Goal: Find specific page/section: Find specific page/section

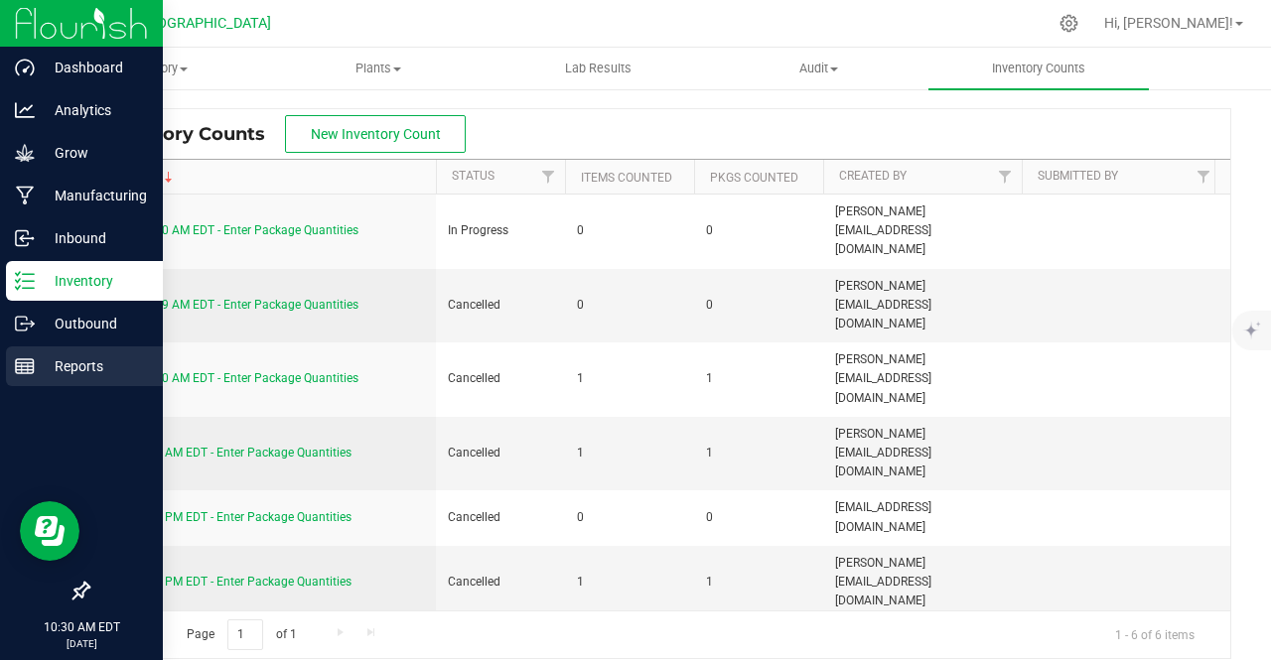
click at [123, 381] on div "Reports" at bounding box center [84, 367] width 157 height 40
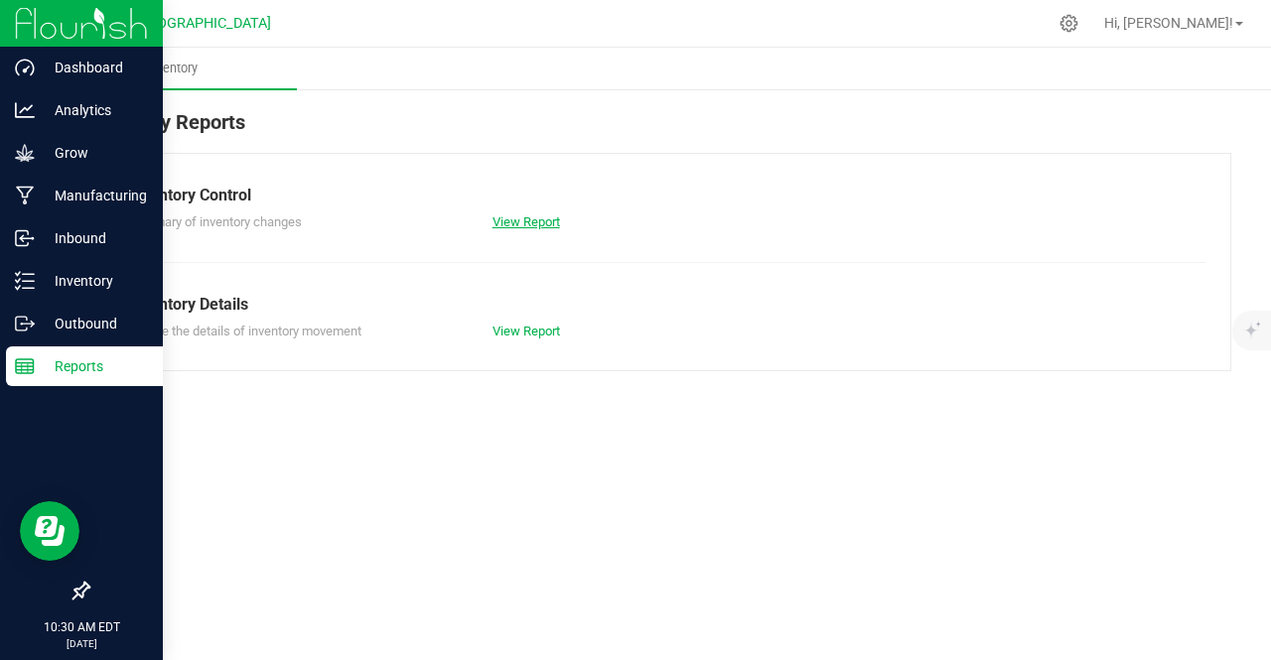
click at [545, 224] on link "View Report" at bounding box center [527, 222] width 68 height 15
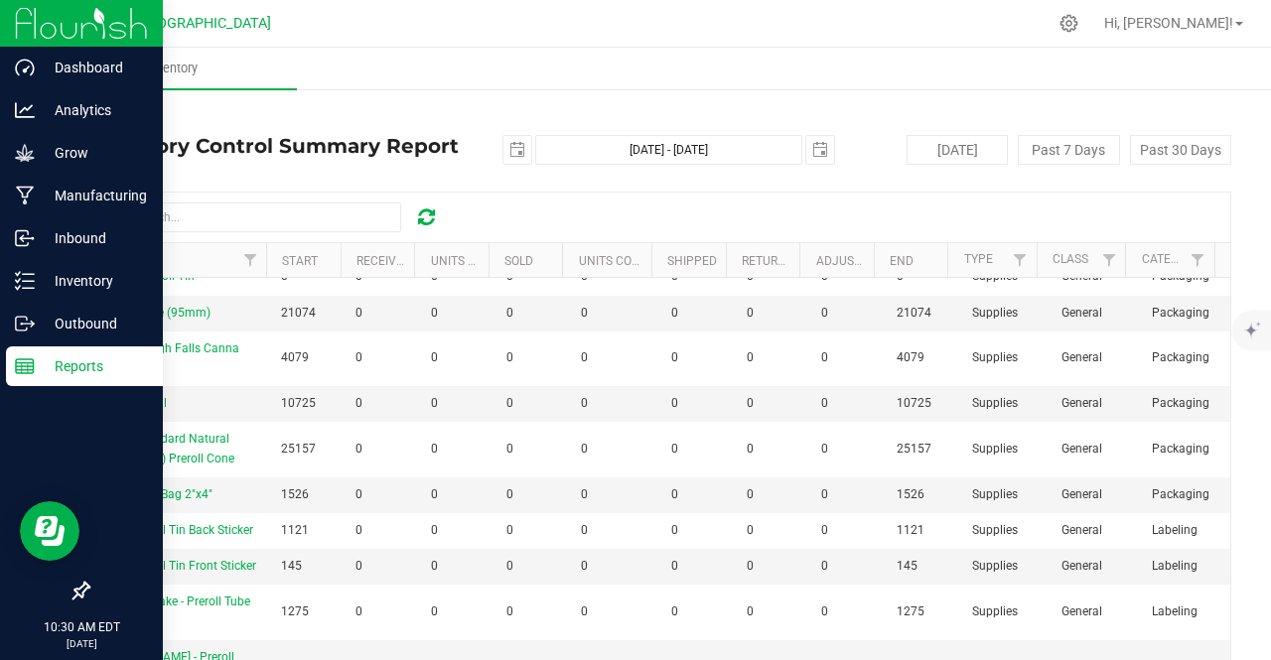
scroll to position [99, 0]
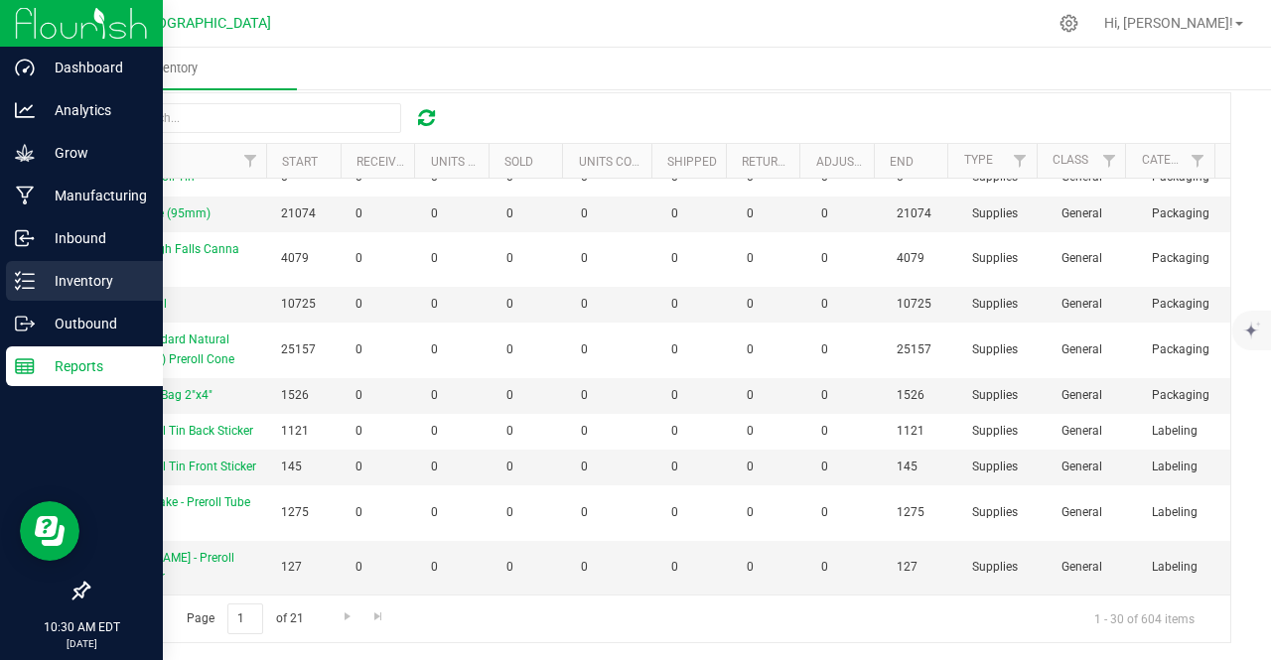
click at [133, 285] on p "Inventory" at bounding box center [94, 281] width 119 height 24
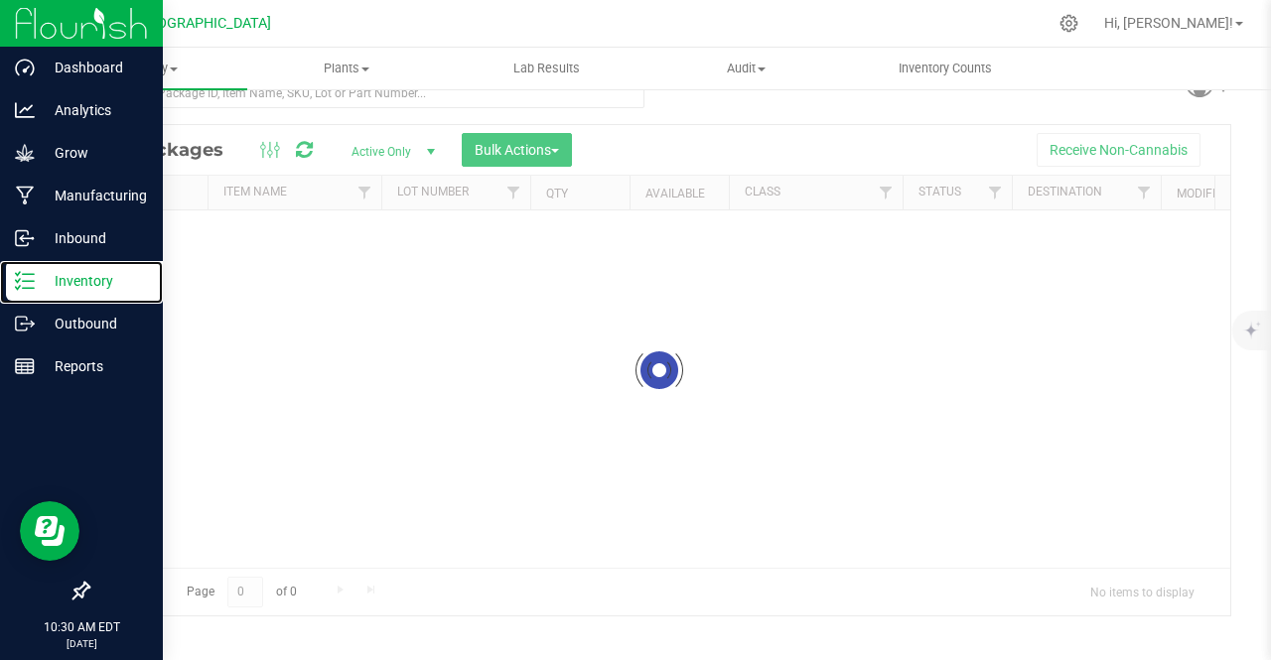
scroll to position [32, 0]
